Goal: Task Accomplishment & Management: Manage account settings

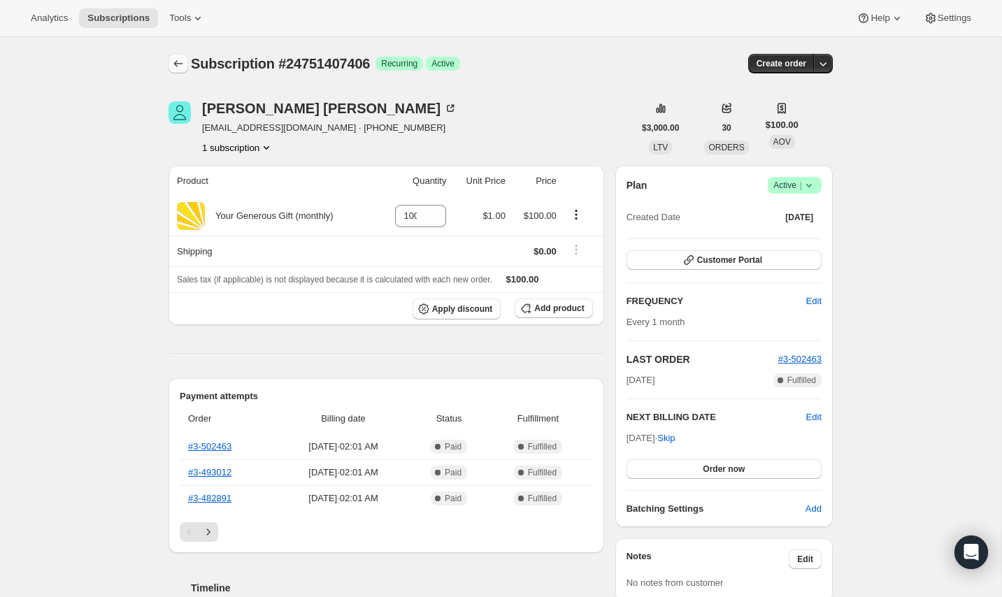
click at [175, 65] on icon "Subscriptions" at bounding box center [178, 63] width 9 height 7
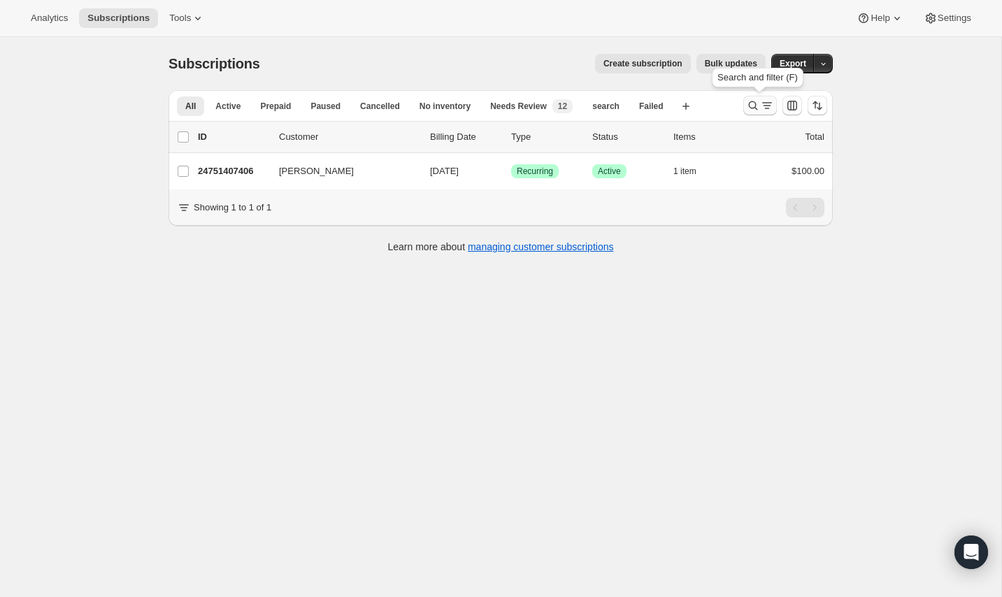
click at [769, 109] on icon "Search and filter results" at bounding box center [767, 106] width 14 height 14
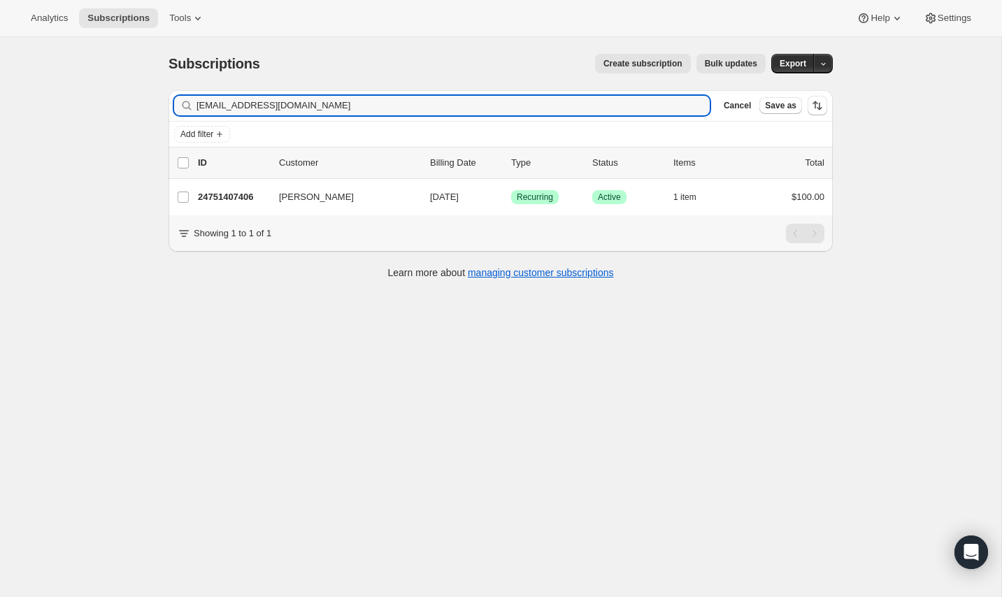
drag, startPoint x: 324, startPoint y: 111, endPoint x: 138, endPoint y: 78, distance: 188.2
click at [138, 78] on div "Subscriptions. This page is ready Subscriptions Create subscription Bulk update…" at bounding box center [500, 335] width 1001 height 597
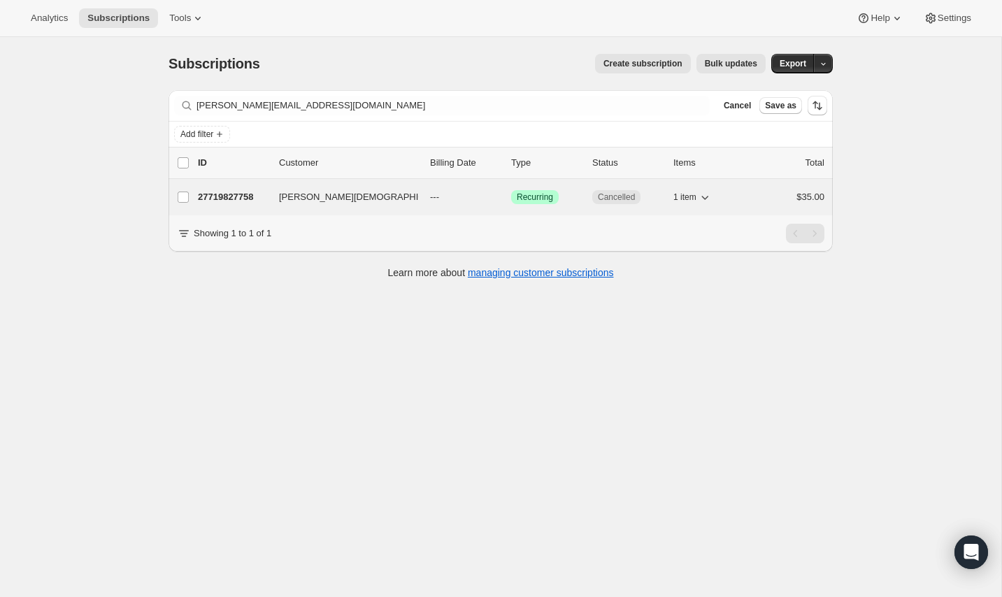
click at [281, 191] on span "PRATEEK Jain" at bounding box center [367, 197] width 176 height 14
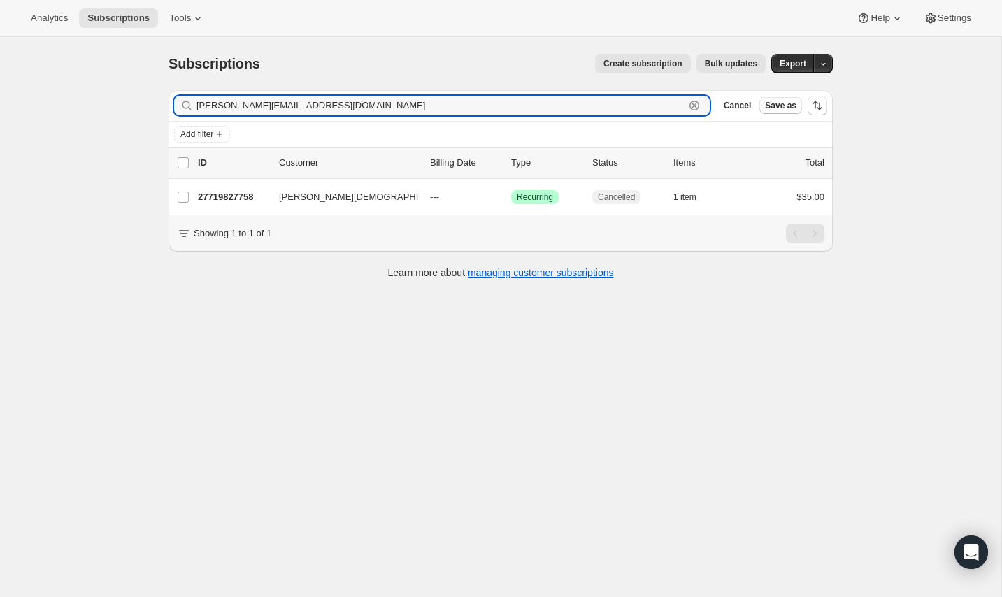
drag, startPoint x: 329, startPoint y: 104, endPoint x: 152, endPoint y: 94, distance: 177.2
click at [152, 94] on div "Subscriptions. This page is ready Subscriptions Create subscription Bulk update…" at bounding box center [501, 165] width 698 height 257
paste input "cginvestigate@hot"
type input "cginvestigate@hotmail.com"
